Goal: Navigation & Orientation: Find specific page/section

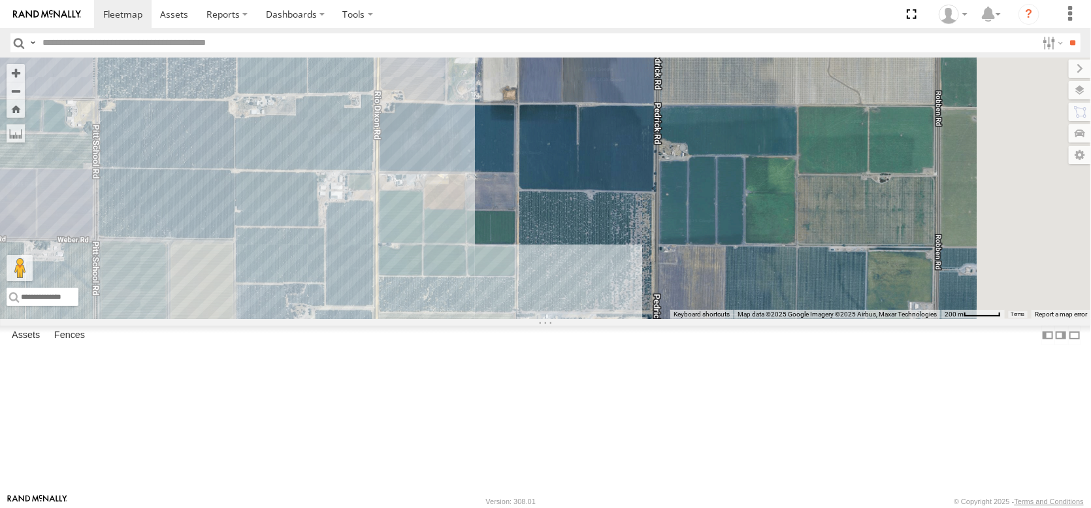
drag, startPoint x: 479, startPoint y: 407, endPoint x: 405, endPoint y: 264, distance: 161.0
click at [409, 273] on div at bounding box center [545, 188] width 1091 height 261
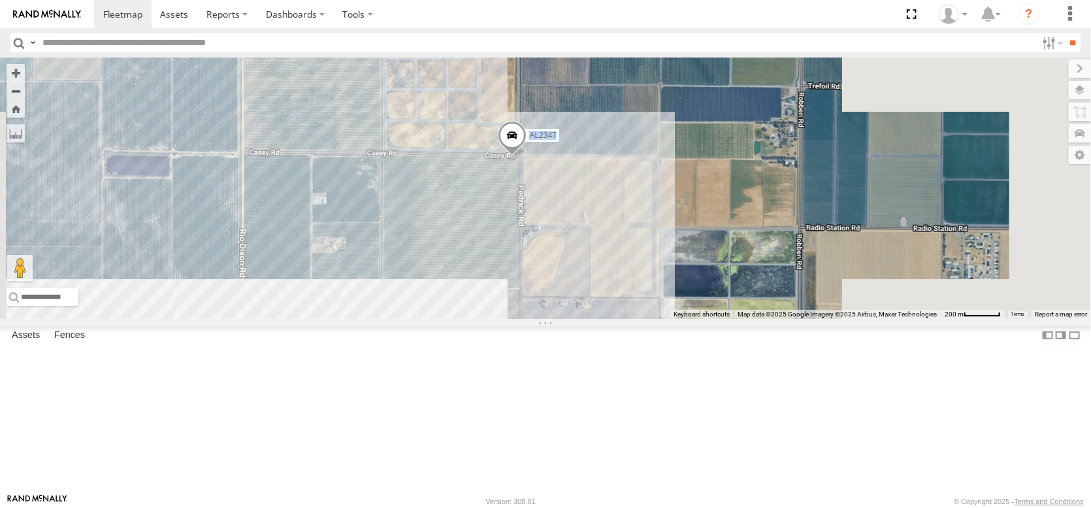
drag, startPoint x: 566, startPoint y: 408, endPoint x: 463, endPoint y: 161, distance: 267.7
click at [463, 161] on div "AL2347" at bounding box center [545, 188] width 1091 height 261
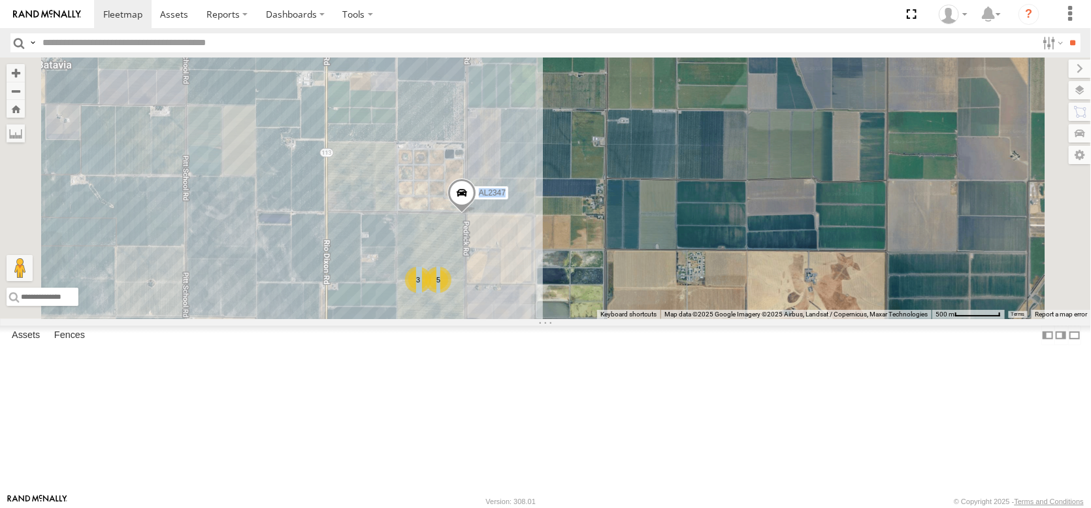
click at [610, 319] on div "AL2347 3 5" at bounding box center [545, 188] width 1091 height 261
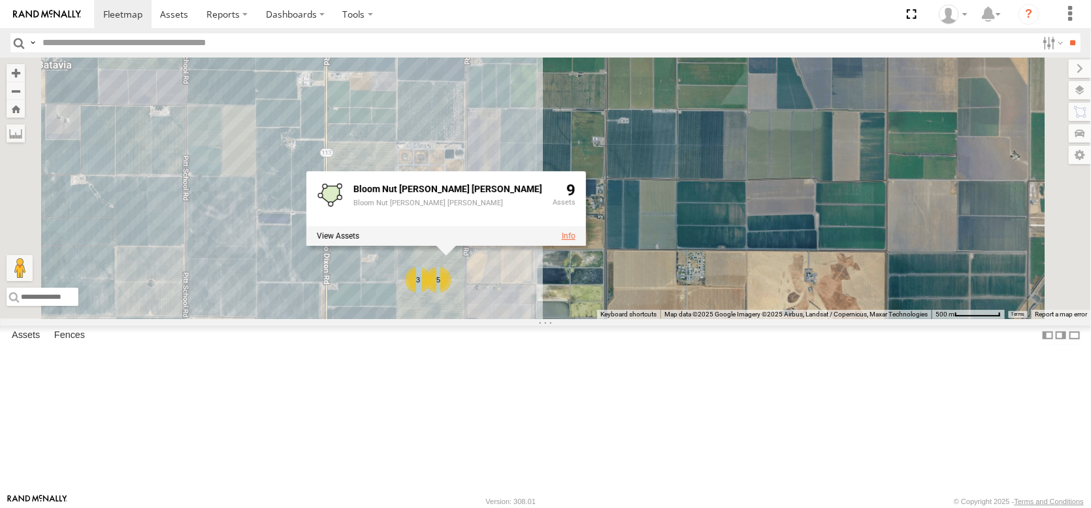
click at [576, 240] on link at bounding box center [569, 235] width 14 height 9
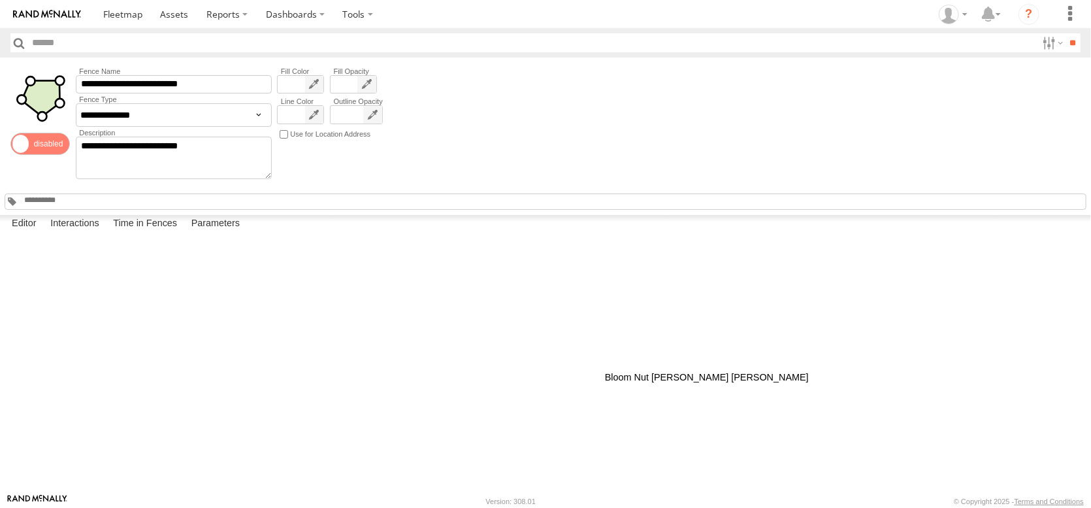
click at [0, 0] on div at bounding box center [0, 0] width 0 height 0
drag, startPoint x: 759, startPoint y: 399, endPoint x: 701, endPoint y: 255, distance: 154.8
click at [0, 0] on div at bounding box center [0, 0] width 0 height 0
click at [0, 0] on button "Satellite" at bounding box center [0, 0] width 0 height 0
drag, startPoint x: 589, startPoint y: 307, endPoint x: 525, endPoint y: 407, distance: 118.7
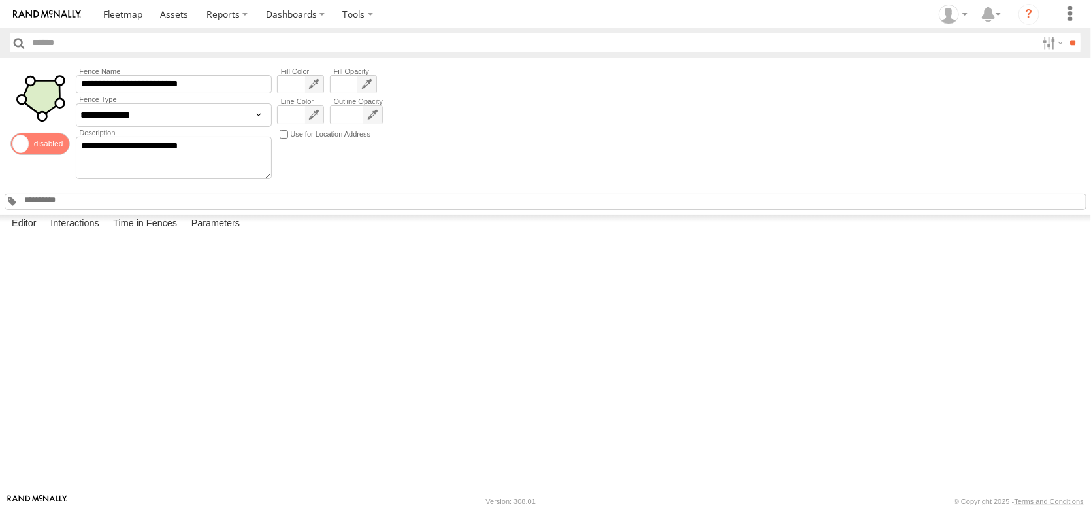
click at [0, 0] on div at bounding box center [0, 0] width 0 height 0
drag, startPoint x: 474, startPoint y: 261, endPoint x: 474, endPoint y: 401, distance: 139.8
drag, startPoint x: 608, startPoint y: 261, endPoint x: 610, endPoint y: 400, distance: 139.2
drag, startPoint x: 693, startPoint y: 343, endPoint x: 685, endPoint y: 446, distance: 103.5
click at [0, 0] on div at bounding box center [0, 0] width 0 height 0
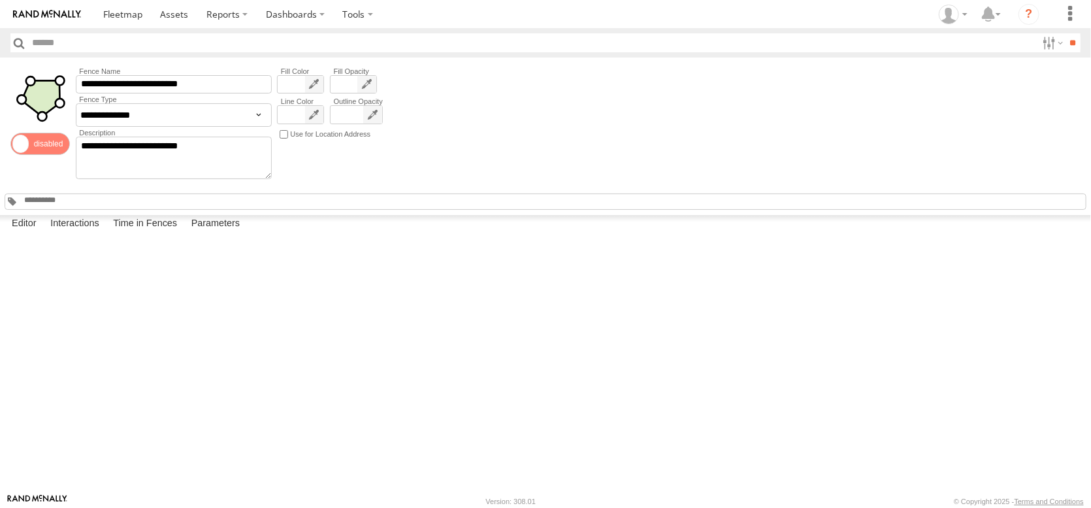
drag, startPoint x: 661, startPoint y: 354, endPoint x: 669, endPoint y: 449, distance: 95.1
click at [0, 0] on div at bounding box center [0, 0] width 0 height 0
drag, startPoint x: 680, startPoint y: 376, endPoint x: 672, endPoint y: 424, distance: 48.2
click at [0, 0] on div at bounding box center [0, 0] width 0 height 0
drag, startPoint x: 541, startPoint y: 282, endPoint x: 474, endPoint y: 349, distance: 94.3
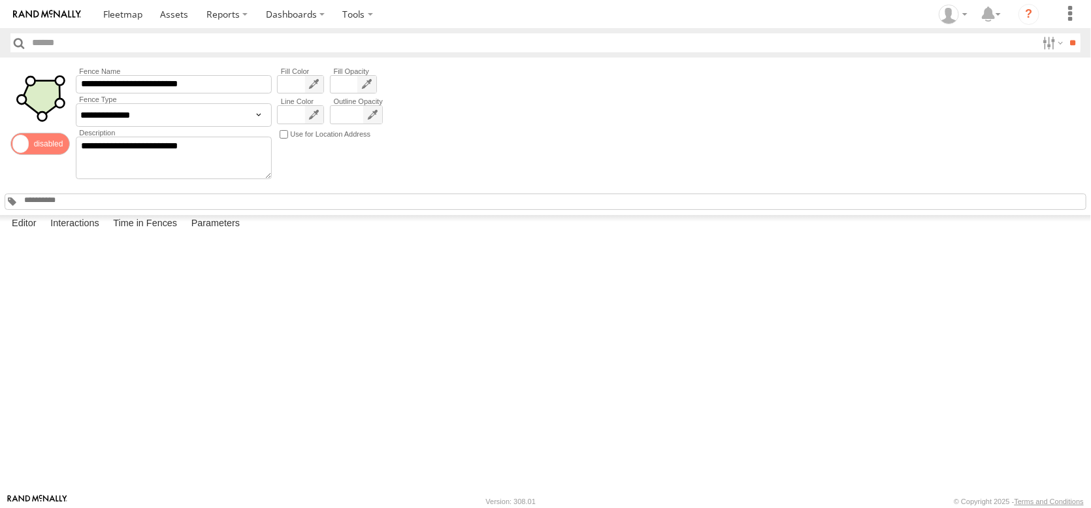
drag, startPoint x: 784, startPoint y: 340, endPoint x: 758, endPoint y: 462, distance: 124.3
click at [0, 0] on div "Map Satellite Labels Keyboard shortcuts Map Data Map data ©2025 Imagery ©2025 A…" at bounding box center [0, 0] width 0 height 0
drag, startPoint x: 725, startPoint y: 403, endPoint x: 685, endPoint y: 274, distance: 134.8
click at [0, 0] on div at bounding box center [0, 0] width 0 height 0
drag, startPoint x: 677, startPoint y: 358, endPoint x: 561, endPoint y: 325, distance: 120.2
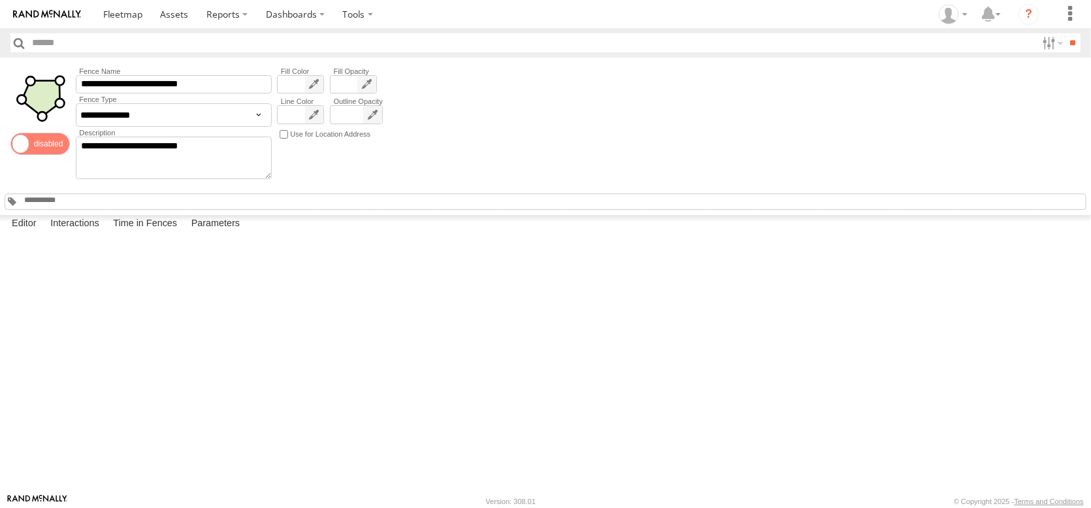
click at [0, 0] on div at bounding box center [0, 0] width 0 height 0
drag, startPoint x: 387, startPoint y: 361, endPoint x: 531, endPoint y: 290, distance: 160.1
drag, startPoint x: 386, startPoint y: 325, endPoint x: 384, endPoint y: 292, distance: 33.4
drag, startPoint x: 318, startPoint y: 323, endPoint x: 387, endPoint y: 363, distance: 80.5
drag, startPoint x: 544, startPoint y: 393, endPoint x: 542, endPoint y: 274, distance: 119.6
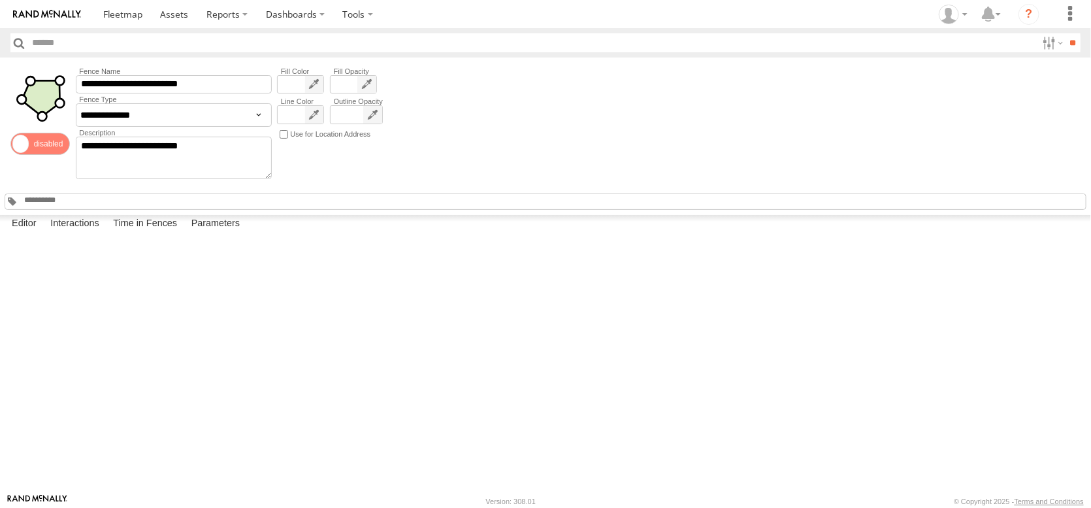
click at [0, 0] on div at bounding box center [0, 0] width 0 height 0
drag, startPoint x: 448, startPoint y: 352, endPoint x: 517, endPoint y: 266, distance: 109.7
drag, startPoint x: 444, startPoint y: 408, endPoint x: 383, endPoint y: 272, distance: 149.7
click at [0, 0] on div at bounding box center [0, 0] width 0 height 0
drag, startPoint x: 608, startPoint y: 295, endPoint x: 593, endPoint y: 369, distance: 76.0
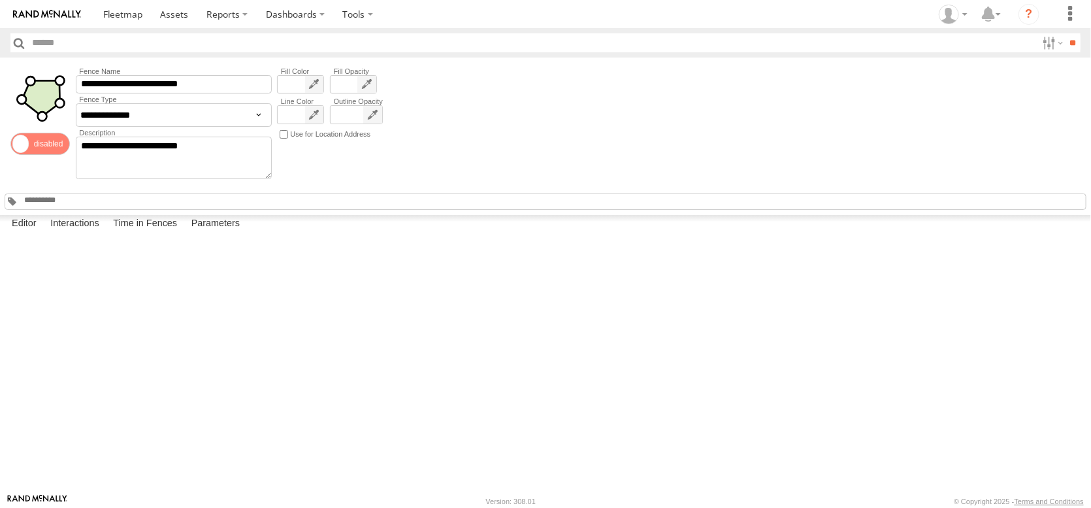
click at [0, 0] on div at bounding box center [0, 0] width 0 height 0
click at [106, 233] on label "Interactions" at bounding box center [75, 224] width 62 height 18
click at [140, 16] on span at bounding box center [122, 14] width 39 height 12
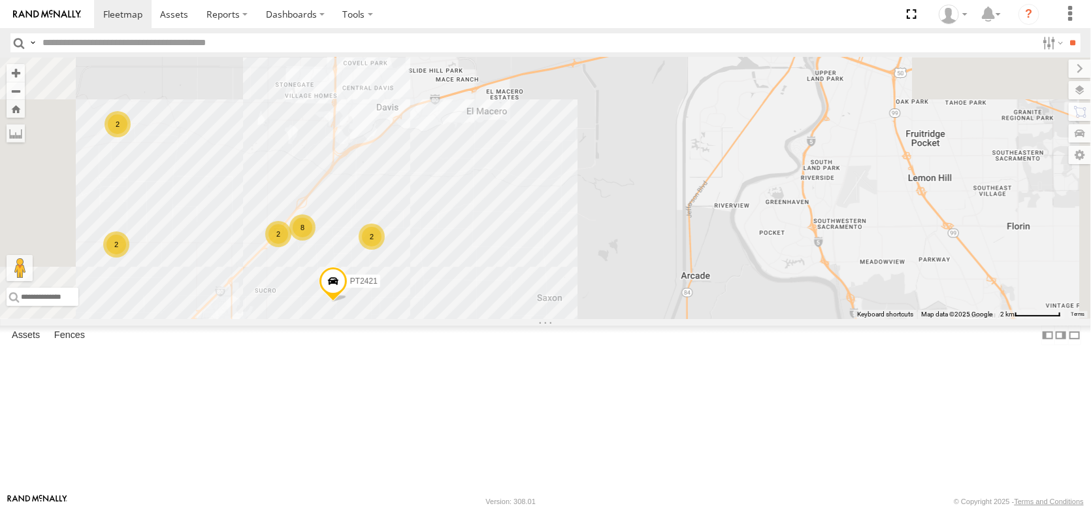
drag, startPoint x: 543, startPoint y: 360, endPoint x: 482, endPoint y: 258, distance: 119.0
click at [482, 258] on div "AL2367 FRONTLOADER JD344H AL2264 AL2257 PT2409 AL2119 AL2259 PT2421 PT2401 2 8 …" at bounding box center [545, 188] width 1091 height 261
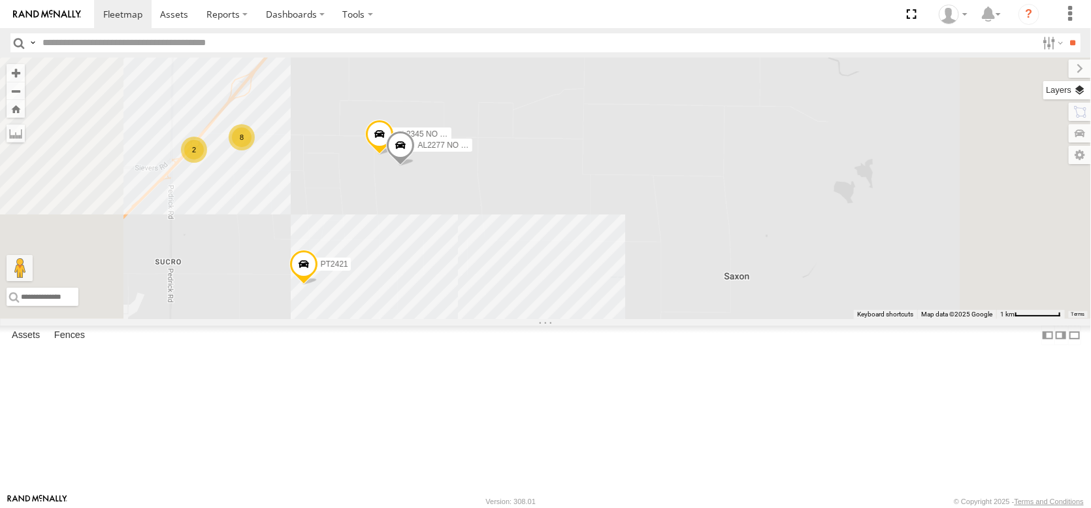
click at [1073, 99] on label at bounding box center [1068, 90] width 48 height 18
click at [0, 0] on span "Overlays" at bounding box center [0, 0] width 0 height 0
click at [0, 0] on span "Basemaps" at bounding box center [0, 0] width 0 height 0
click at [0, 0] on span "Satellite" at bounding box center [0, 0] width 0 height 0
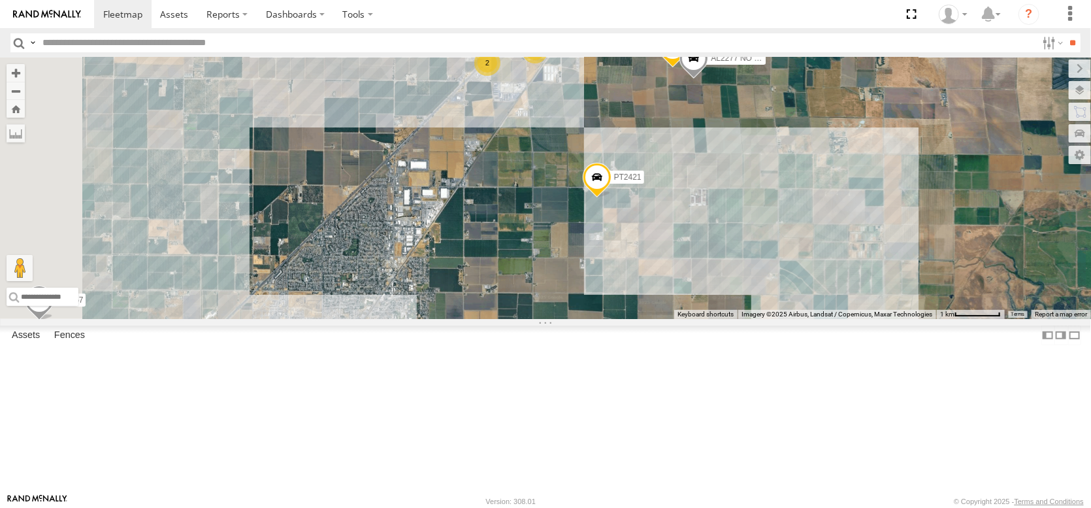
drag, startPoint x: 597, startPoint y: 353, endPoint x: 881, endPoint y: 276, distance: 294.5
click at [881, 276] on div "← Move left → Move right ↑ Move up ↓ Move down + Zoom in - Zoom out Home Jump l…" at bounding box center [545, 188] width 1091 height 261
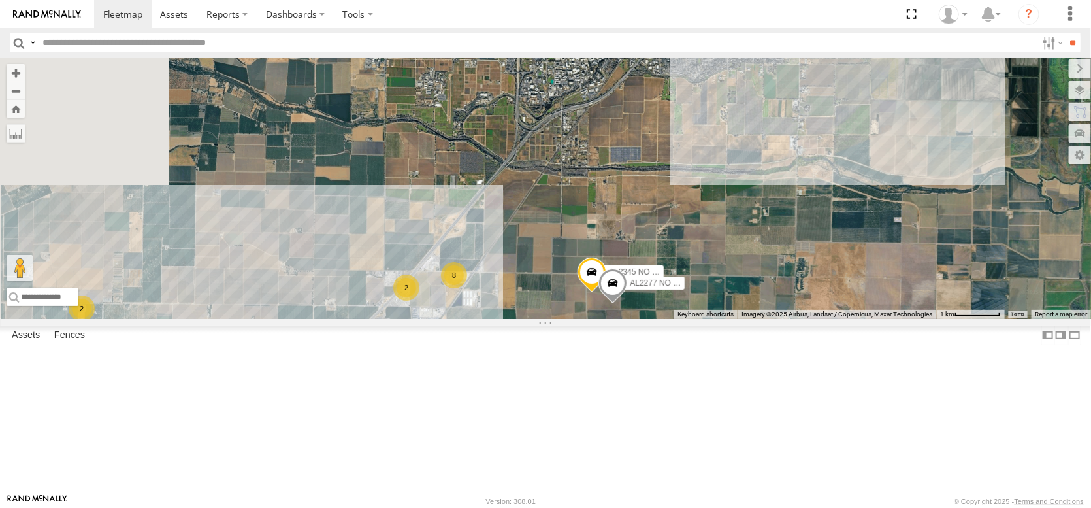
drag, startPoint x: 699, startPoint y: 218, endPoint x: 594, endPoint y: 496, distance: 297.0
click at [598, 493] on body at bounding box center [545, 254] width 1091 height 508
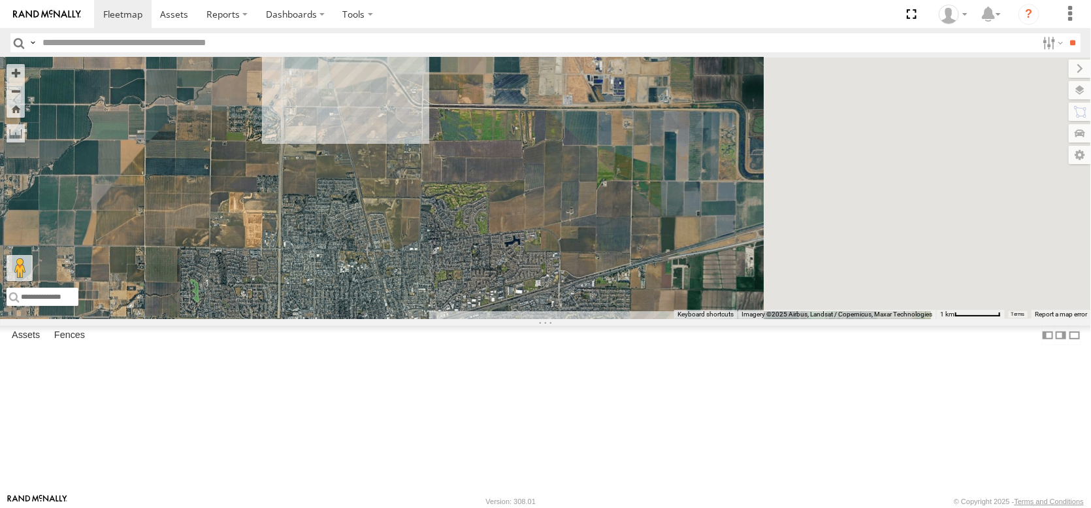
drag, startPoint x: 762, startPoint y: 330, endPoint x: 585, endPoint y: 455, distance: 216.1
click at [586, 319] on div "AL2367 FRONTLOADER JD344H AL2264 AL2257 PT2409 AL2119 AL2259 PT2421 PT2401 AL23…" at bounding box center [545, 188] width 1091 height 261
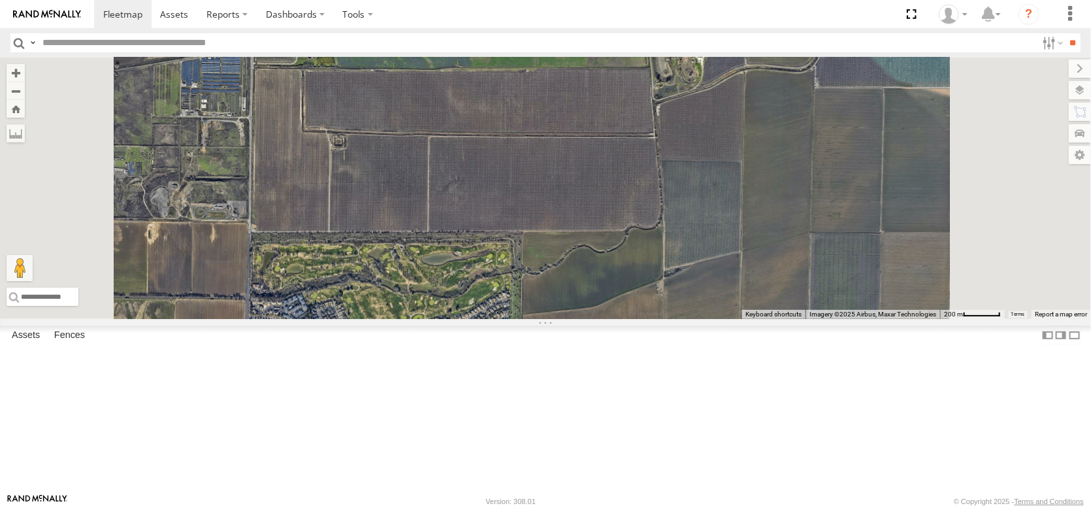
drag, startPoint x: 598, startPoint y: 342, endPoint x: 602, endPoint y: 266, distance: 75.9
click at [602, 266] on div "AL2367 FRONTLOADER JD344H AL2264 AL2257 PT2409 AL2119 AL2259 PT2421 PT2401 AL23…" at bounding box center [545, 188] width 1091 height 261
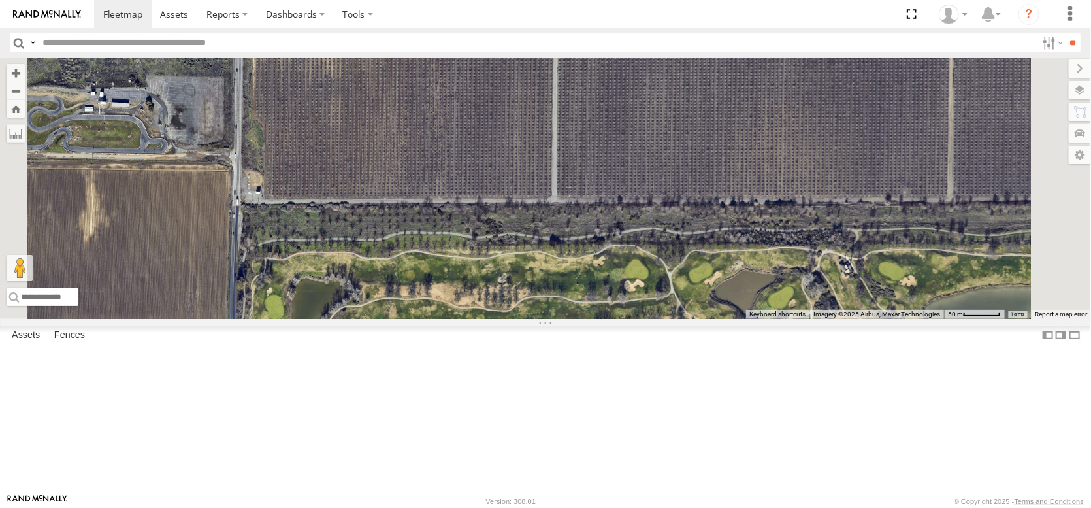
drag, startPoint x: 764, startPoint y: 316, endPoint x: 726, endPoint y: 319, distance: 38.0
click at [726, 319] on div "AL2367 FRONTLOADER JD344H AL2264 AL2257 PT2409 AL2119 AL2259 PT2421 PT2401 AL23…" at bounding box center [545, 188] width 1091 height 261
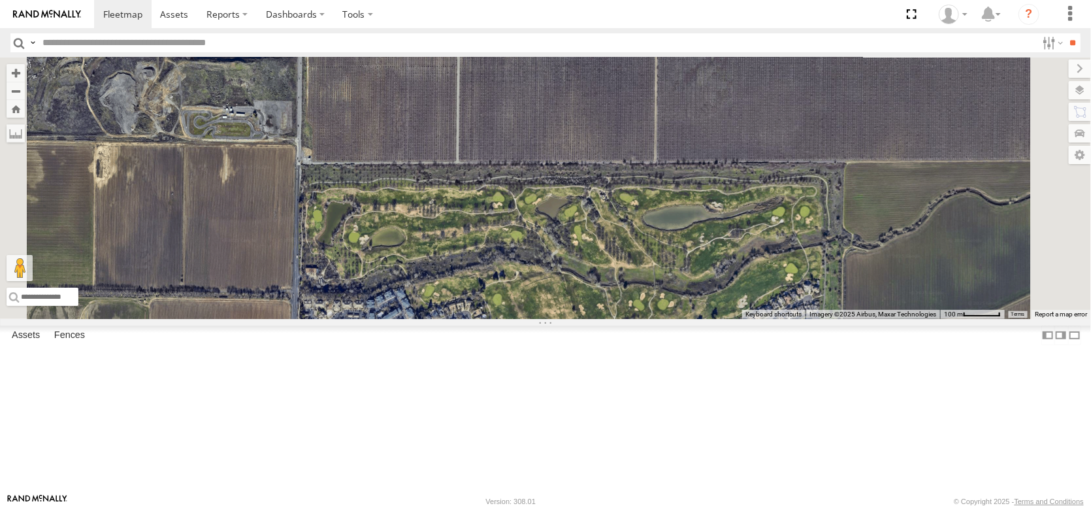
drag, startPoint x: 702, startPoint y: 317, endPoint x: 686, endPoint y: 267, distance: 52.9
click at [687, 267] on div "AL2367 FRONTLOADER JD344H AL2264 AL2257 PT2409 AL2119 AL2259 PT2421 PT2401 AL23…" at bounding box center [545, 188] width 1091 height 261
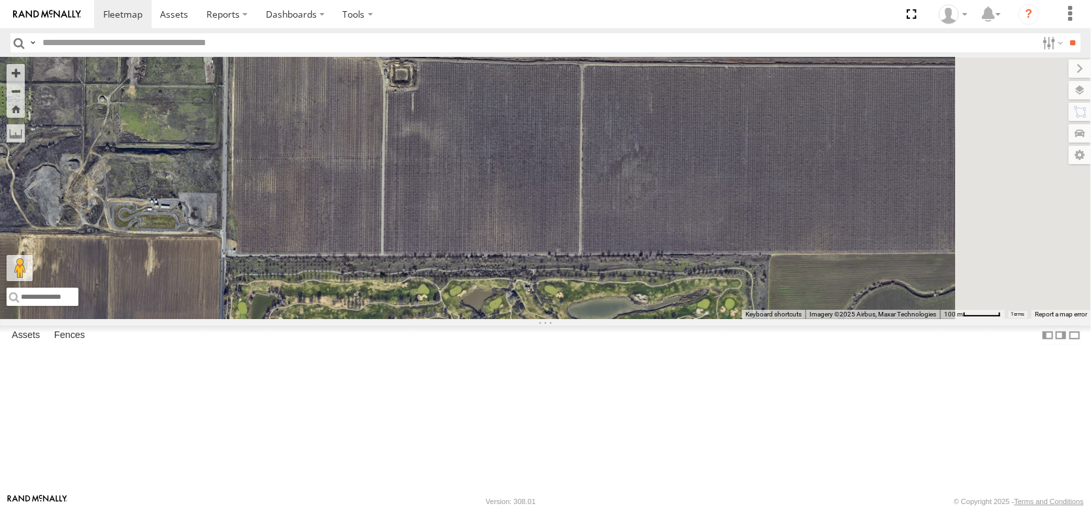
drag, startPoint x: 714, startPoint y: 248, endPoint x: 637, endPoint y: 344, distance: 123.2
click at [637, 319] on div "AL2367 FRONTLOADER JD344H AL2264 AL2257 PT2409 AL2119 AL2259 PT2421 PT2401 AL23…" at bounding box center [545, 188] width 1091 height 261
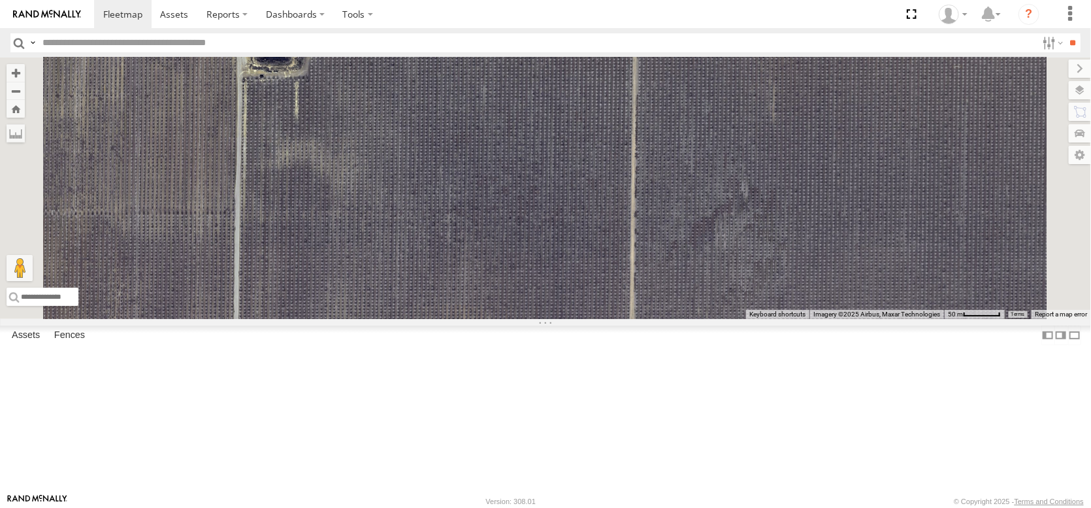
drag, startPoint x: 556, startPoint y: 238, endPoint x: 571, endPoint y: 412, distance: 175.1
click at [574, 319] on div "AL2367 FRONTLOADER JD344H AL2264 AL2257 PT2409 AL2119 AL2259 PT2421 PT2401 AL23…" at bounding box center [545, 188] width 1091 height 261
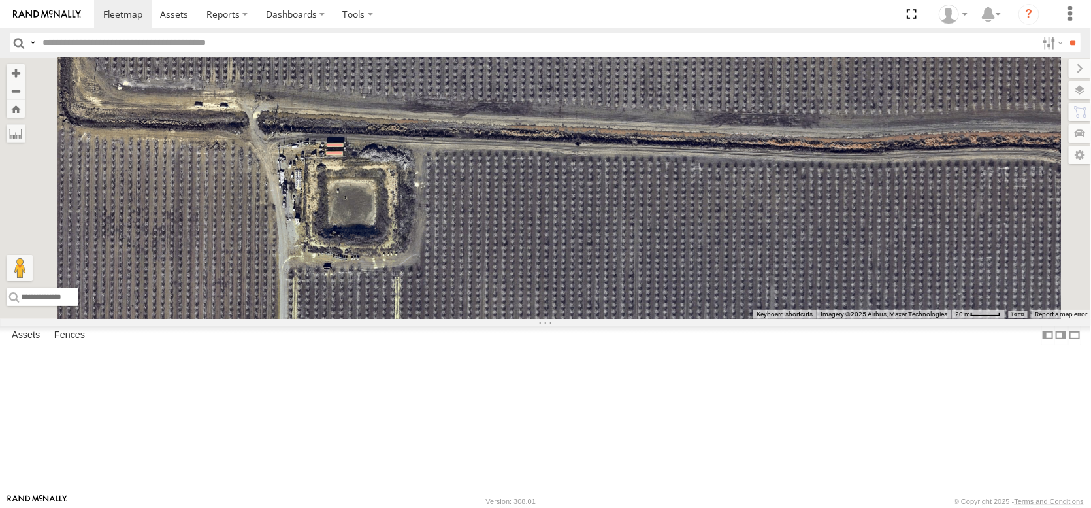
drag, startPoint x: 559, startPoint y: 222, endPoint x: 575, endPoint y: 365, distance: 144.6
click at [575, 319] on div "AL2367 FRONTLOADER JD344H AL2264 AL2257 PT2409 AL2119 AL2259 PT2421 PT2401 AL23…" at bounding box center [545, 188] width 1091 height 261
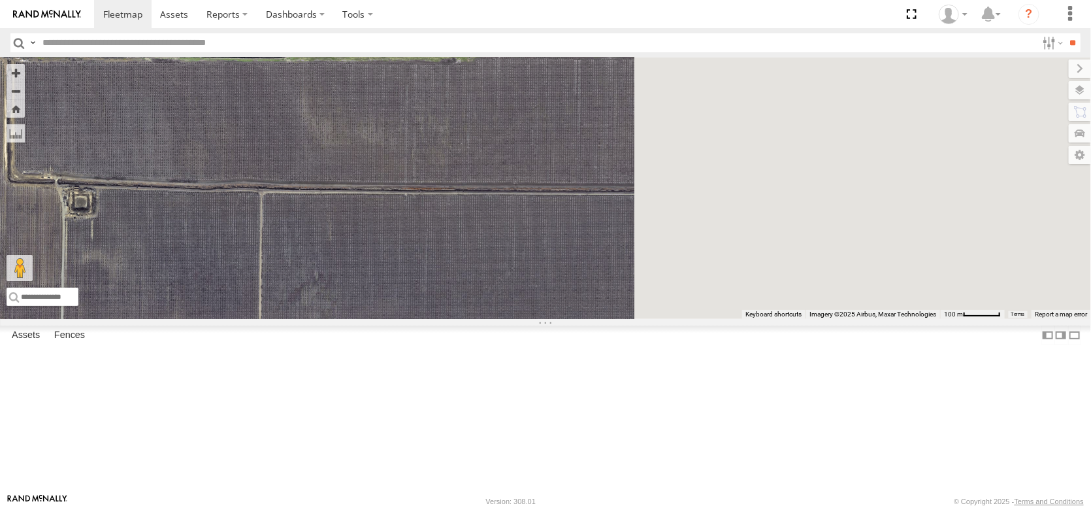
drag, startPoint x: 719, startPoint y: 338, endPoint x: 278, endPoint y: 313, distance: 441.8
click at [278, 313] on main "← Move left → Move right ↑ Move up ↓ Move down + Zoom in - Zoom out Home Jump l…" at bounding box center [545, 276] width 1091 height 436
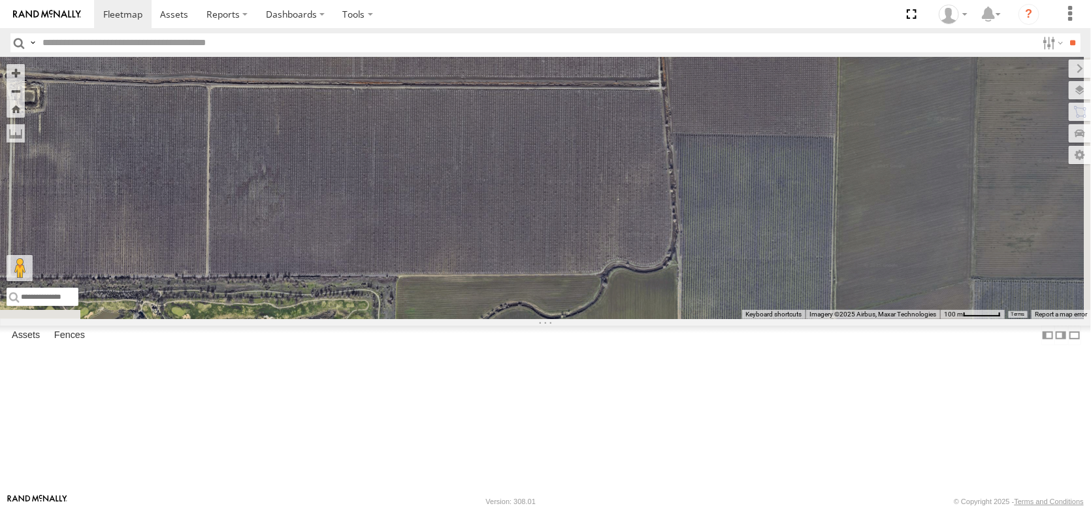
drag, startPoint x: 521, startPoint y: 388, endPoint x: 514, endPoint y: 265, distance: 123.1
click at [514, 265] on div "AL2367 FRONTLOADER JD344H AL2264 AL2257 PT2409 AL2119 AL2259 PT2421 PT2401 AL23…" at bounding box center [545, 188] width 1091 height 261
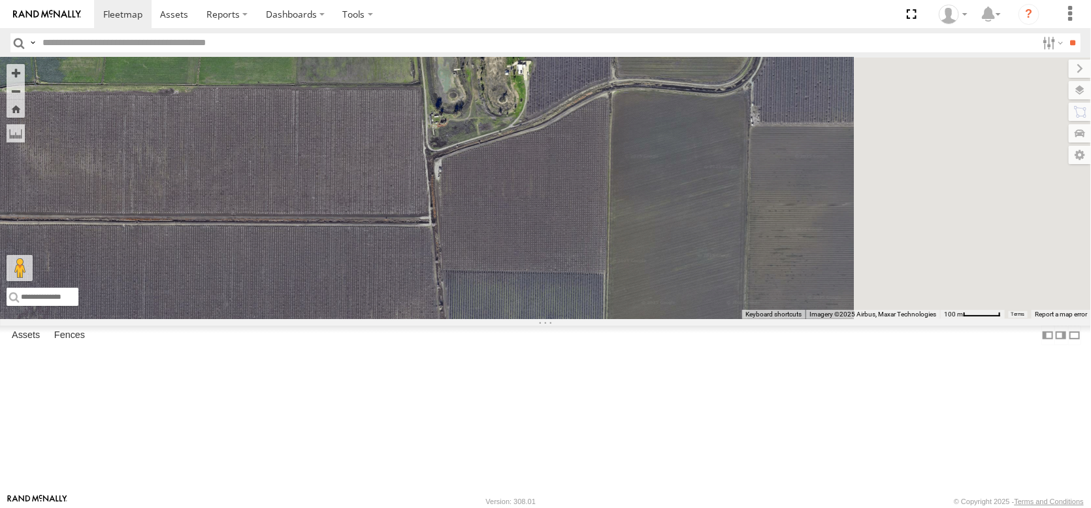
drag, startPoint x: 561, startPoint y: 272, endPoint x: 325, endPoint y: 409, distance: 272.6
click at [328, 319] on div "AL2367 FRONTLOADER JD344H AL2264 AL2257 PT2409 AL2119 AL2259 PT2421 PT2401 AL23…" at bounding box center [545, 188] width 1091 height 261
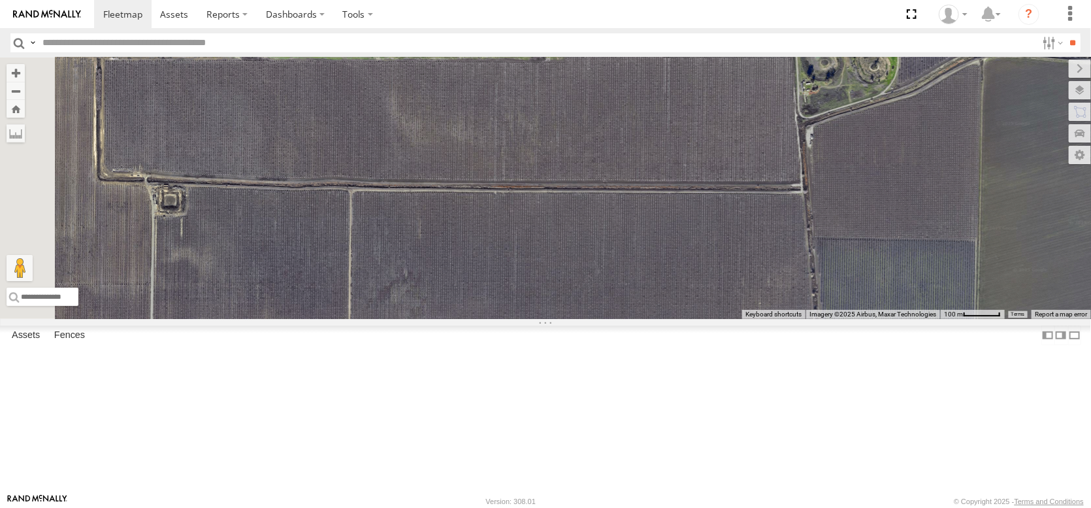
drag, startPoint x: 327, startPoint y: 408, endPoint x: 802, endPoint y: 365, distance: 477.7
click at [802, 319] on div "AL2367 FRONTLOADER JD344H AL2264 AL2257 PT2409 AL2119 AL2259 PT2421 PT2401 AL23…" at bounding box center [545, 188] width 1091 height 261
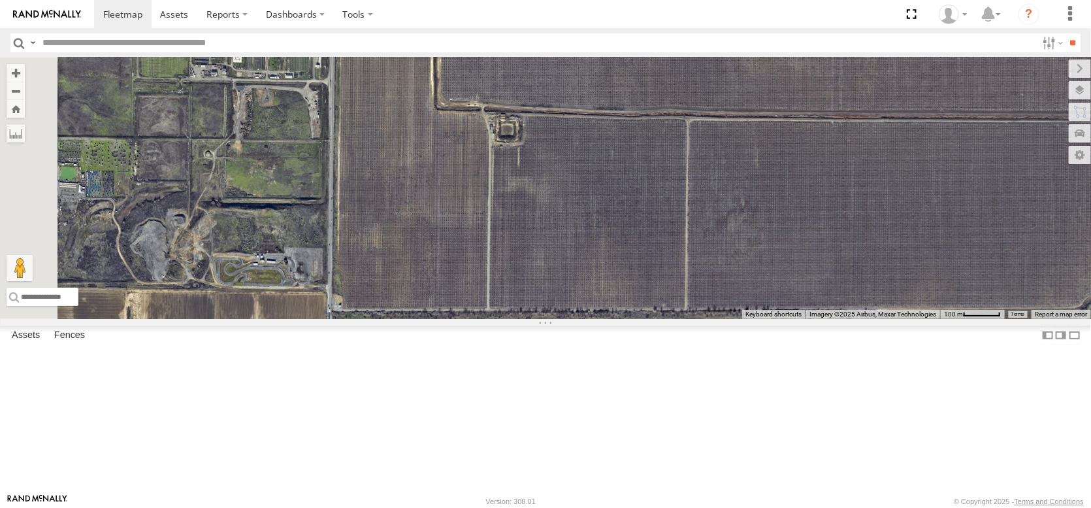
drag, startPoint x: 653, startPoint y: 343, endPoint x: 736, endPoint y: 324, distance: 84.5
click at [736, 319] on div "AL2367 FRONTLOADER JD344H AL2264 AL2257 PT2409 AL2119 AL2259 PT2421 PT2401 AL23…" at bounding box center [545, 188] width 1091 height 261
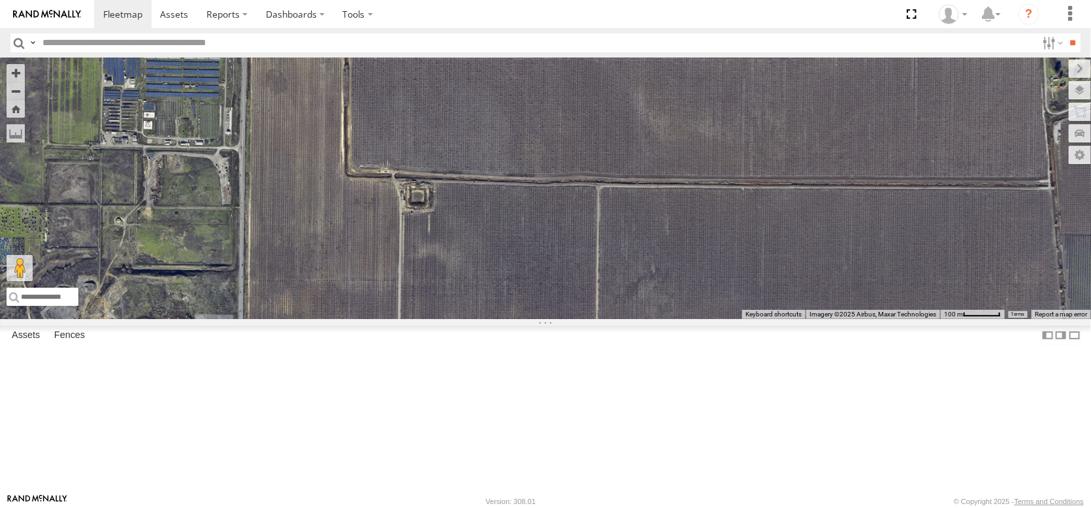
drag, startPoint x: 702, startPoint y: 346, endPoint x: 644, endPoint y: 372, distance: 63.8
click at [644, 319] on div "AL2367 FRONTLOADER JD344H AL2264 AL2257 PT2409 AL2119 AL2259 PT2421 PT2401 AL23…" at bounding box center [545, 188] width 1091 height 261
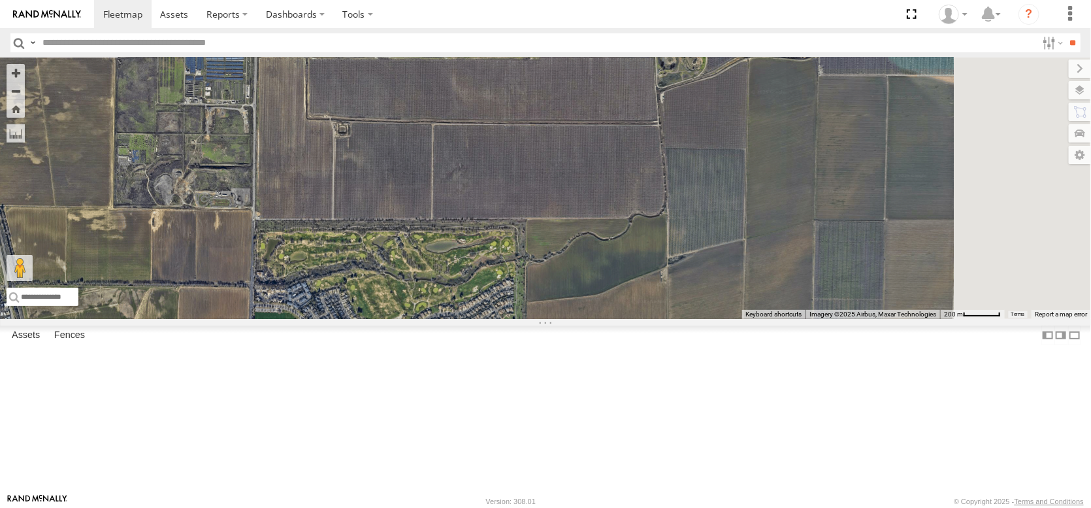
drag, startPoint x: 630, startPoint y: 369, endPoint x: 554, endPoint y: 290, distance: 109.5
click at [554, 290] on div "AL2367 FRONTLOADER JD344H AL2264 AL2257 PT2409 AL2119 AL2259 PT2421 PT2401 AL23…" at bounding box center [545, 188] width 1091 height 261
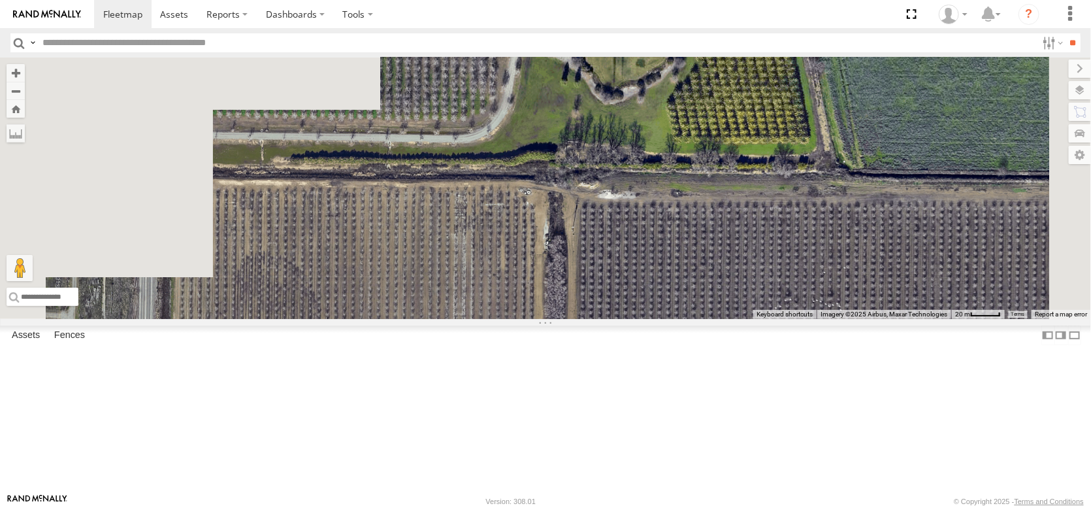
drag, startPoint x: 450, startPoint y: 149, endPoint x: 572, endPoint y: 331, distance: 218.6
click at [572, 319] on div "AL2367 FRONTLOADER JD344H AL2264 AL2257 PT2409 AL2119 AL2259 PT2421 PT2401 AL23…" at bounding box center [545, 188] width 1091 height 261
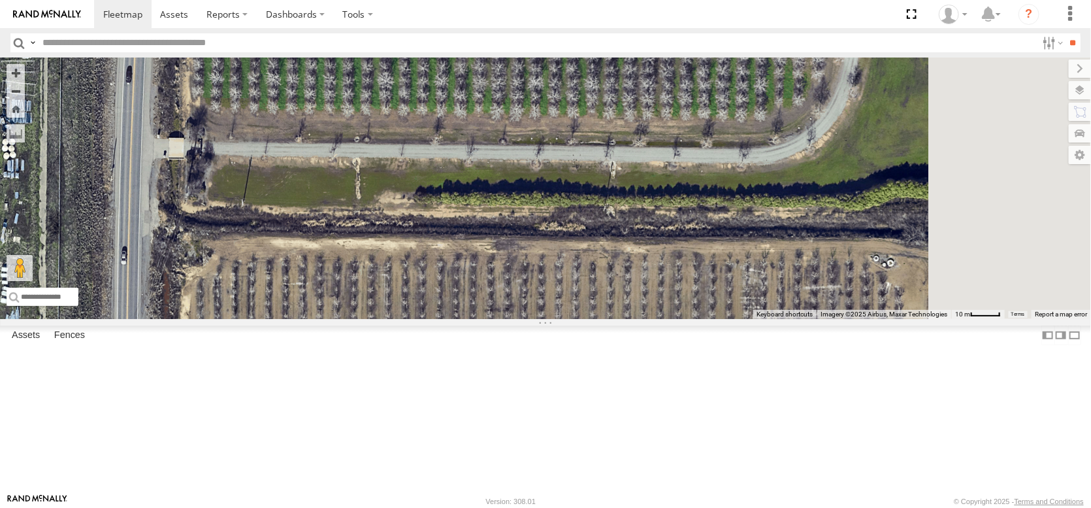
drag, startPoint x: 783, startPoint y: 316, endPoint x: 643, endPoint y: 363, distance: 148.2
click at [643, 319] on div "AL2367 FRONTLOADER JD344H AL2264 AL2257 PT2409 AL2119 AL2259 PT2421 PT2401 AL23…" at bounding box center [545, 188] width 1091 height 261
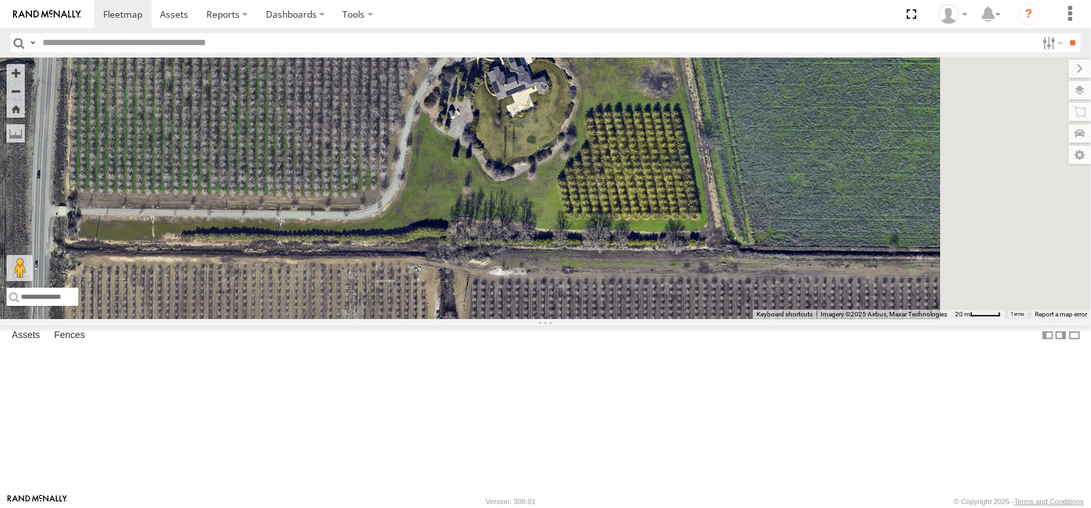
drag, startPoint x: 797, startPoint y: 378, endPoint x: 336, endPoint y: 340, distance: 462.9
click at [336, 319] on div "AL2367 FRONTLOADER JD344H AL2264 AL2257 PT2409 AL2119 AL2259 PT2421 PT2401 AL23…" at bounding box center [545, 188] width 1091 height 261
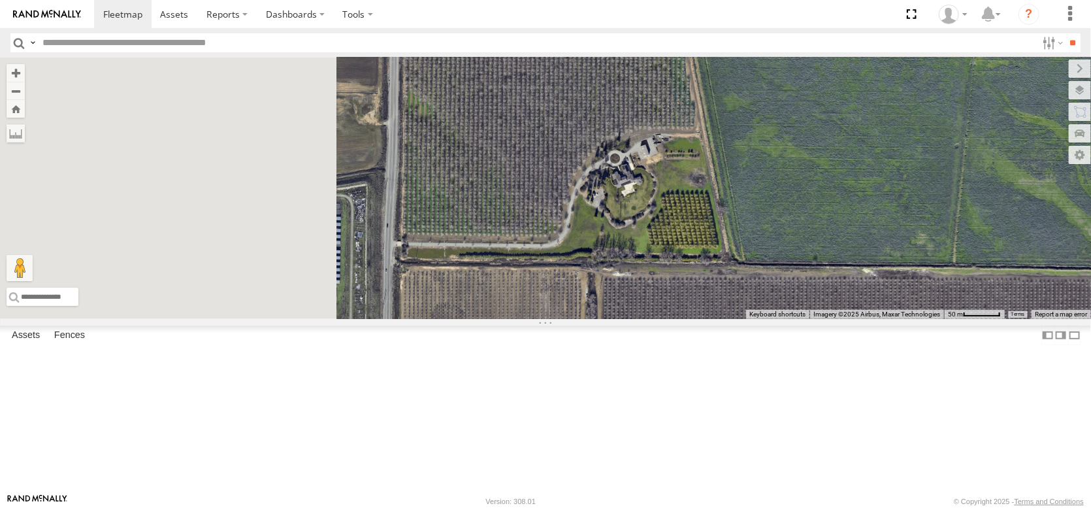
drag, startPoint x: 525, startPoint y: 350, endPoint x: 644, endPoint y: 367, distance: 120.0
click at [644, 319] on div "AL2367 FRONTLOADER JD344H AL2264 AL2257 PT2409 AL2119 AL2259 PT2421 PT2401 AL23…" at bounding box center [545, 188] width 1091 height 261
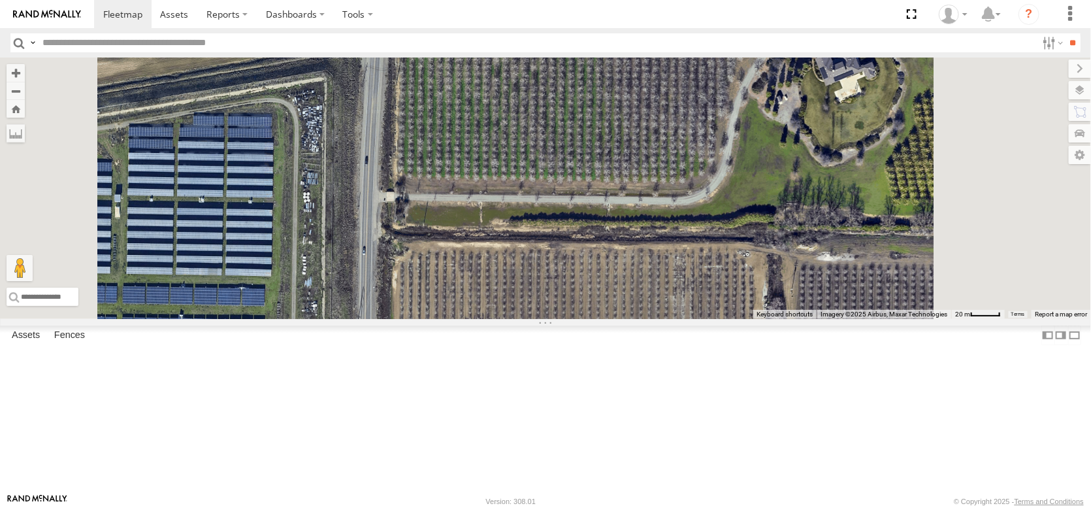
drag, startPoint x: 608, startPoint y: 425, endPoint x: 584, endPoint y: 312, distance: 116.2
click at [585, 314] on div "AL2367 FRONTLOADER JD344H AL2264 AL2257 PT2409 AL2119 AL2259 PT2421 PT2401 AL23…" at bounding box center [545, 188] width 1091 height 261
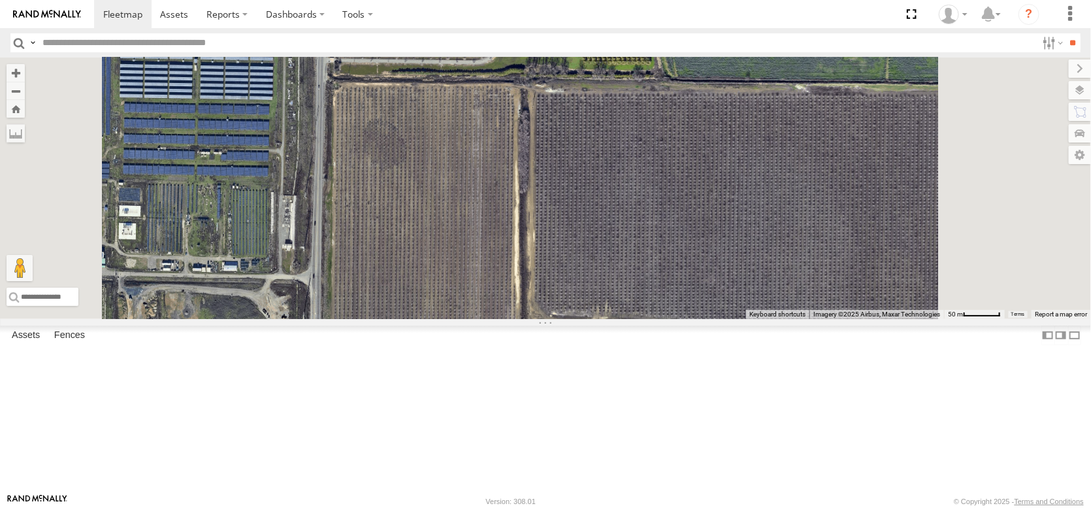
drag, startPoint x: 687, startPoint y: 430, endPoint x: 628, endPoint y: 328, distance: 117.7
click at [628, 319] on div "AL2367 FRONTLOADER JD344H AL2264 AL2257 PT2409 AL2119 AL2259 PT2421 PT2401 AL23…" at bounding box center [545, 188] width 1091 height 261
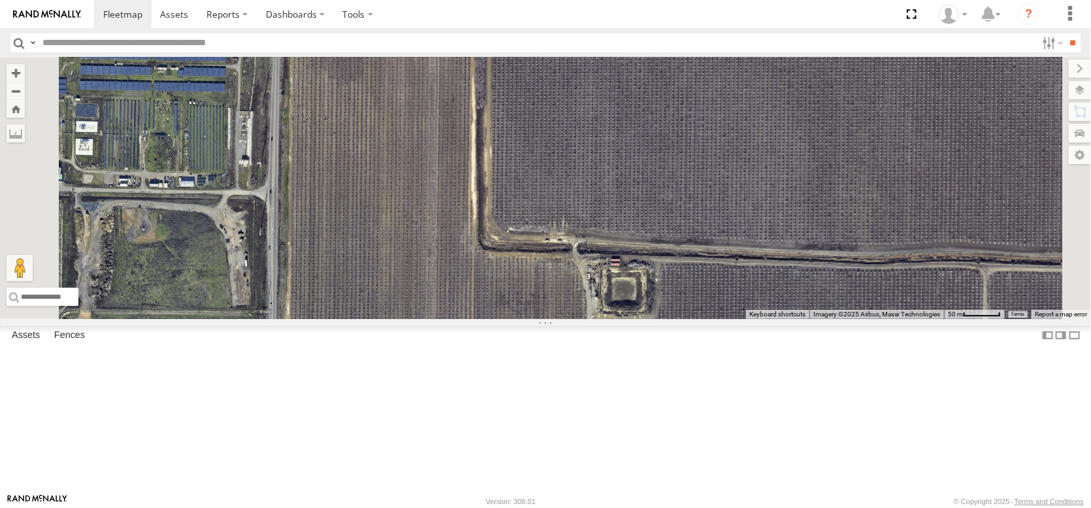
drag, startPoint x: 628, startPoint y: 382, endPoint x: 583, endPoint y: 284, distance: 107.9
click at [583, 284] on div "AL2367 FRONTLOADER JD344H AL2264 AL2257 PT2409 AL2119 AL2259 PT2421 PT2401 AL23…" at bounding box center [545, 188] width 1091 height 261
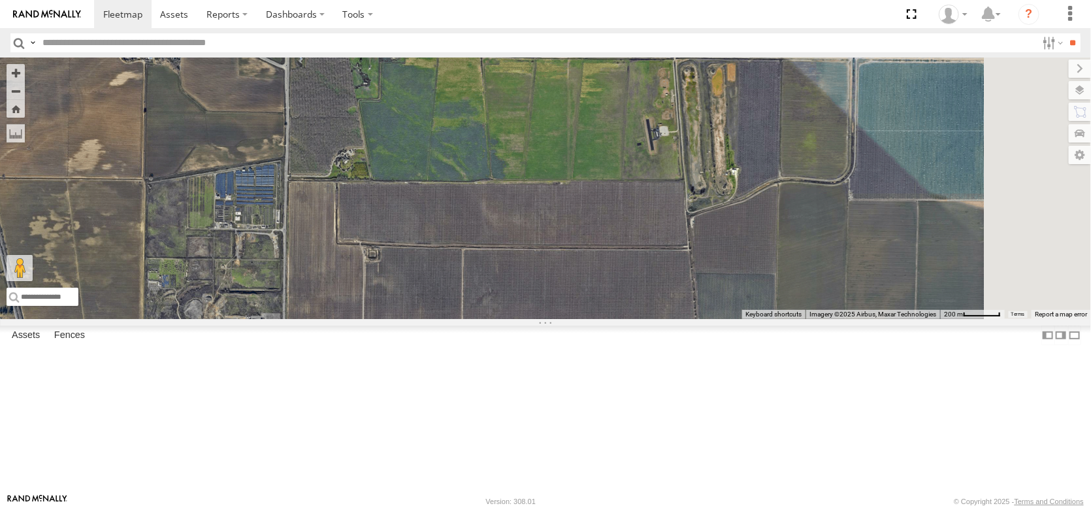
drag, startPoint x: 672, startPoint y: 337, endPoint x: 568, endPoint y: 363, distance: 106.7
click at [568, 319] on div "AL2367 FRONTLOADER JD344H AL2264 AL2257 PT2409 AL2119 AL2259 PT2421 PT2401 AL23…" at bounding box center [545, 188] width 1091 height 261
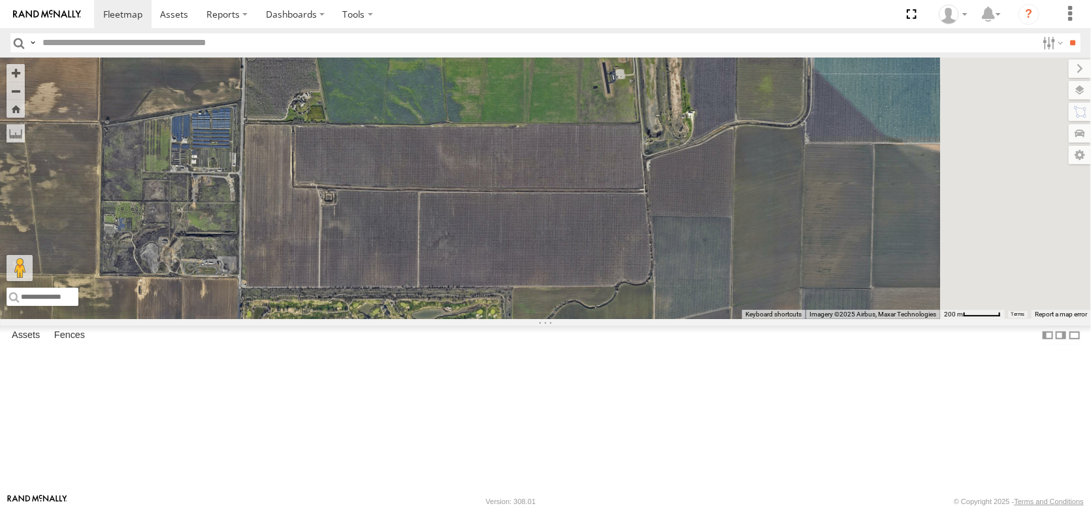
drag, startPoint x: 662, startPoint y: 360, endPoint x: 597, endPoint y: 301, distance: 87.4
click at [597, 301] on div "AL2367 FRONTLOADER JD344H AL2264 AL2257 PT2409 AL2119 AL2259 PT2421 PT2401 AL23…" at bounding box center [545, 188] width 1091 height 261
